Goal: Check status: Check status

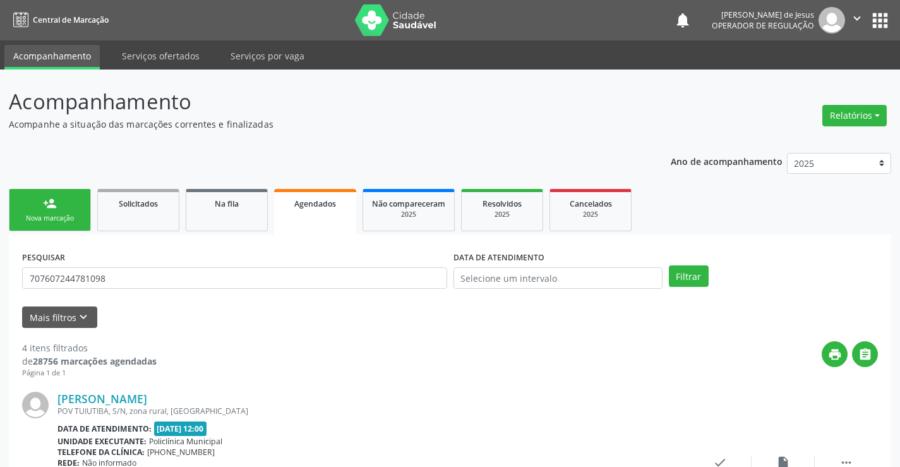
click at [330, 200] on span "Agendados" at bounding box center [315, 203] width 42 height 11
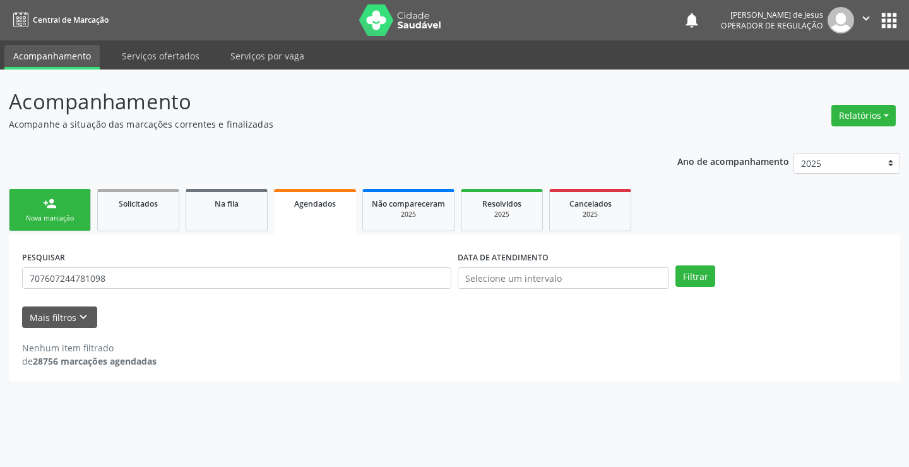
click at [283, 265] on div "PESQUISAR 707607244781098" at bounding box center [237, 272] width 436 height 49
click at [280, 285] on input "707607244781098" at bounding box center [236, 277] width 429 height 21
type input "7"
click at [697, 280] on button "Filtrar" at bounding box center [696, 275] width 40 height 21
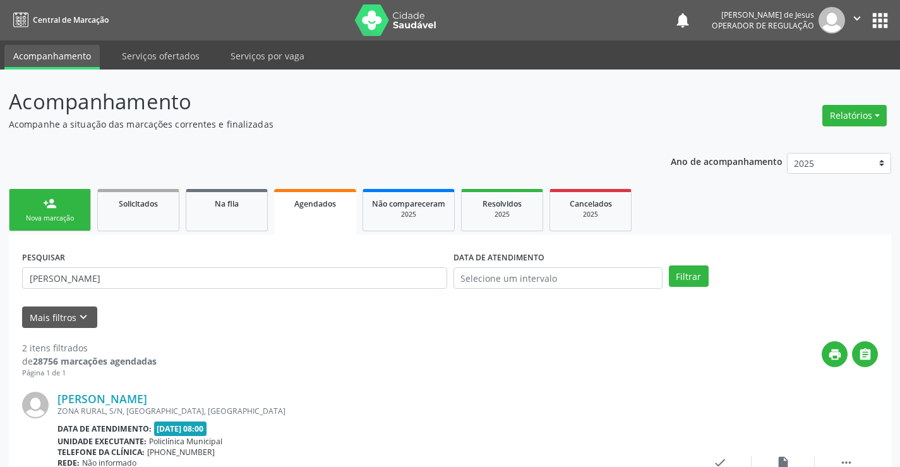
click at [332, 205] on span "Agendados" at bounding box center [315, 203] width 42 height 11
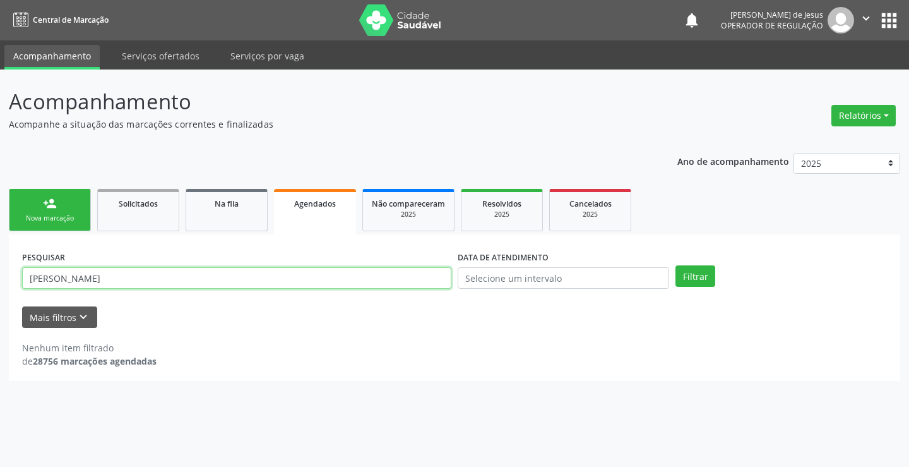
click at [313, 278] on input "[PERSON_NAME]" at bounding box center [236, 277] width 429 height 21
type input "j"
type input "702404598255320"
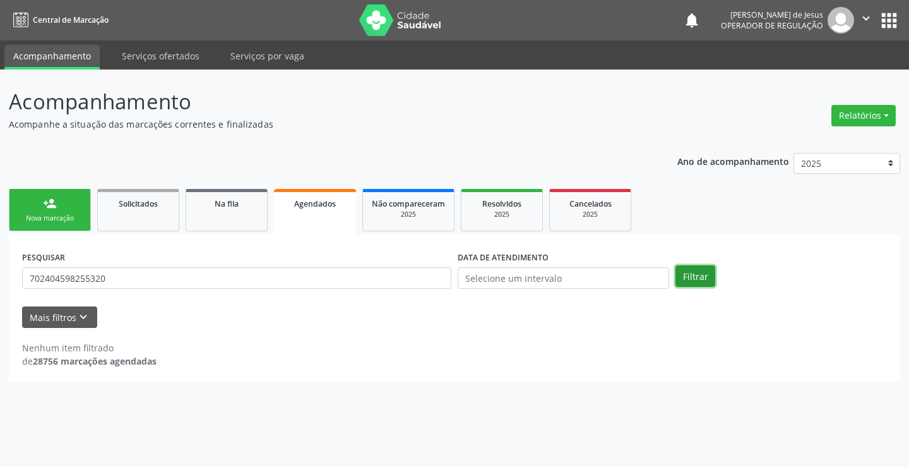
click at [697, 273] on button "Filtrar" at bounding box center [696, 275] width 40 height 21
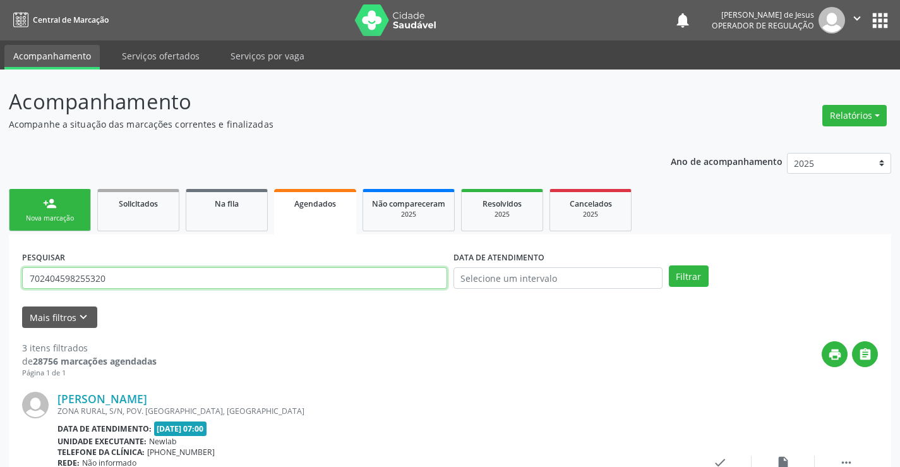
click at [272, 285] on input "702404598255320" at bounding box center [234, 277] width 425 height 21
type input "706307659804880"
click at [669, 265] on button "Filtrar" at bounding box center [689, 275] width 40 height 21
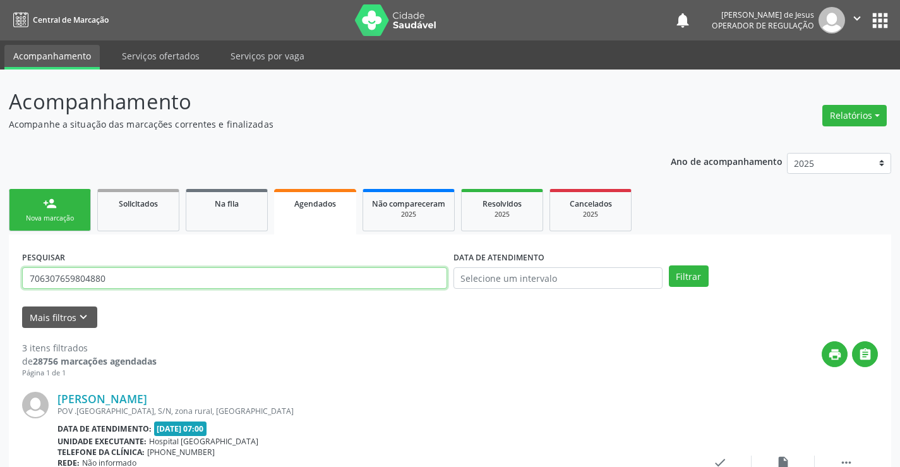
click at [301, 279] on input "706307659804880" at bounding box center [234, 277] width 425 height 21
click at [669, 265] on button "Filtrar" at bounding box center [689, 275] width 40 height 21
click at [304, 205] on span "Agendados" at bounding box center [315, 203] width 42 height 11
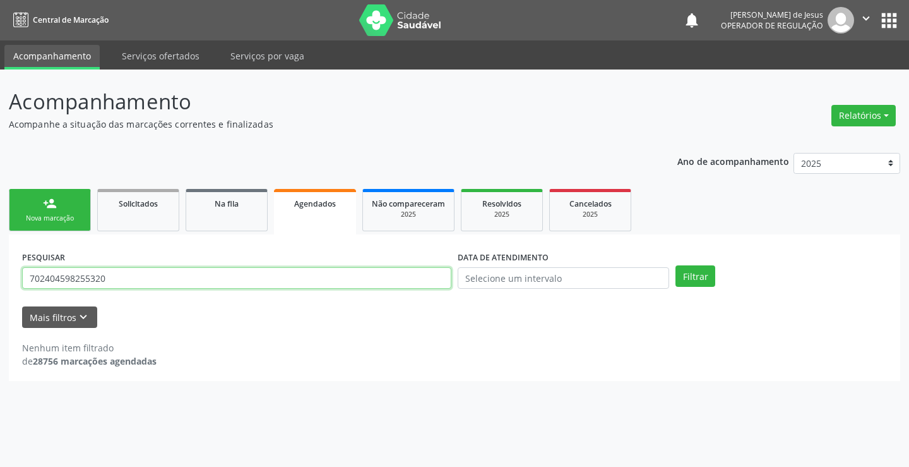
click at [392, 275] on input "702404598255320" at bounding box center [236, 277] width 429 height 21
type input "7"
type input "709207250673838"
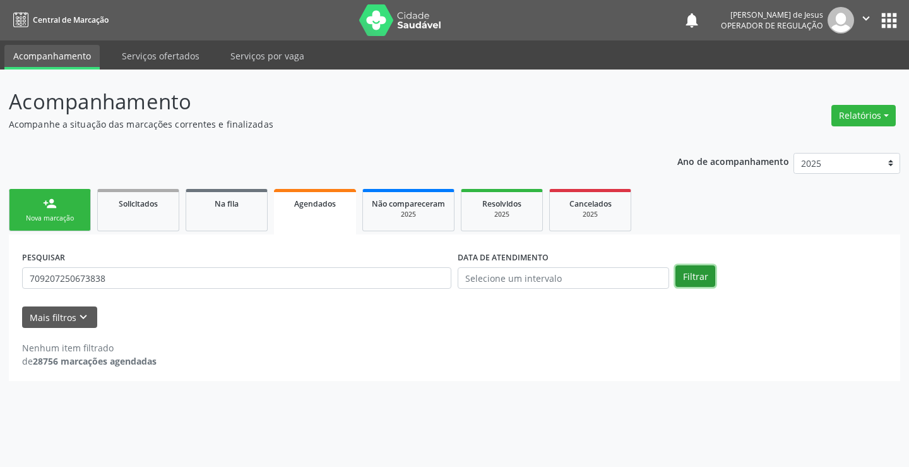
click at [678, 280] on button "Filtrar" at bounding box center [696, 275] width 40 height 21
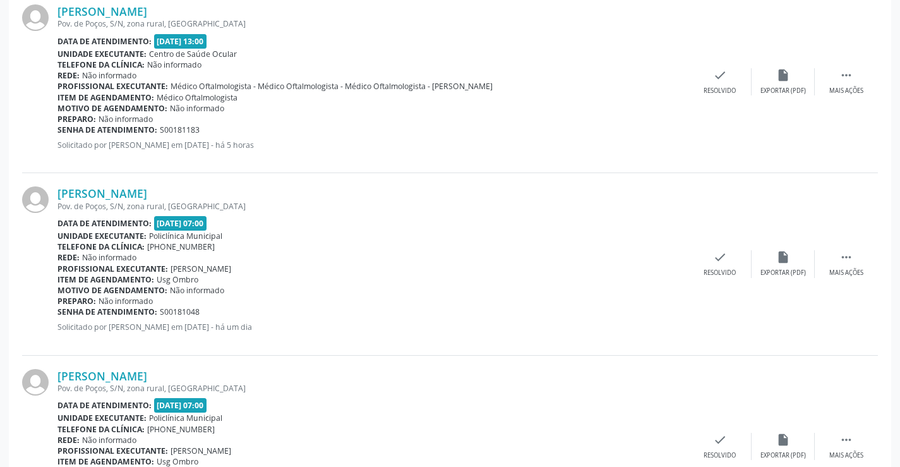
scroll to position [479, 0]
